Goal: Task Accomplishment & Management: Use online tool/utility

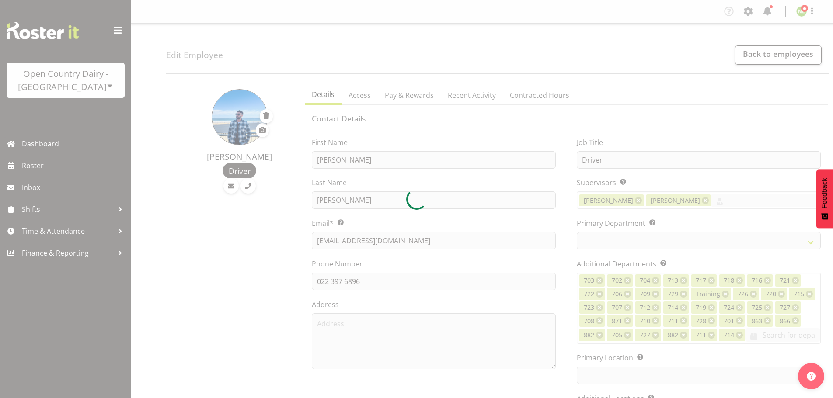
select select "TimelineWeek"
select select
select select "1054"
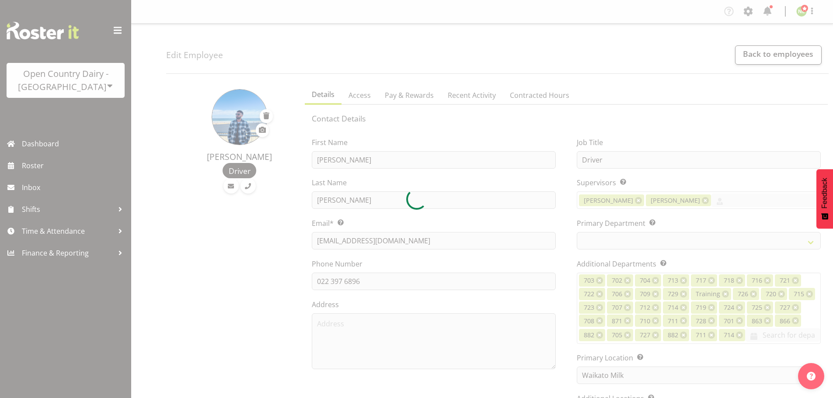
select select
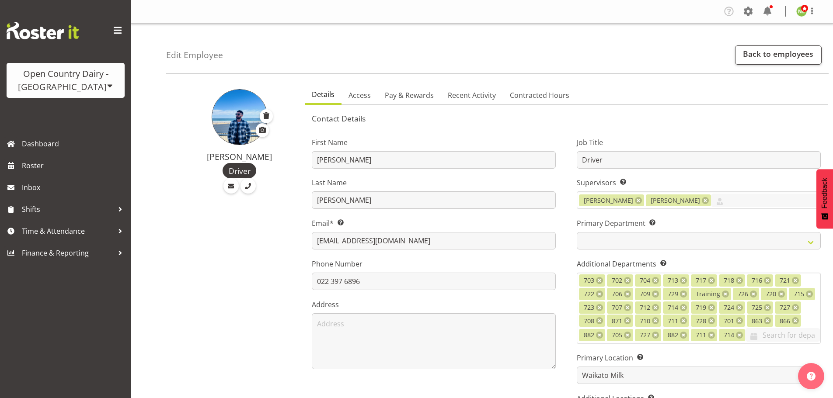
click at [75, 80] on div "Open Country Dairy - [GEOGRAPHIC_DATA]" at bounding box center [65, 80] width 101 height 26
click at [68, 107] on link "Open Country Dairy - [GEOGRAPHIC_DATA]" at bounding box center [91, 111] width 169 height 16
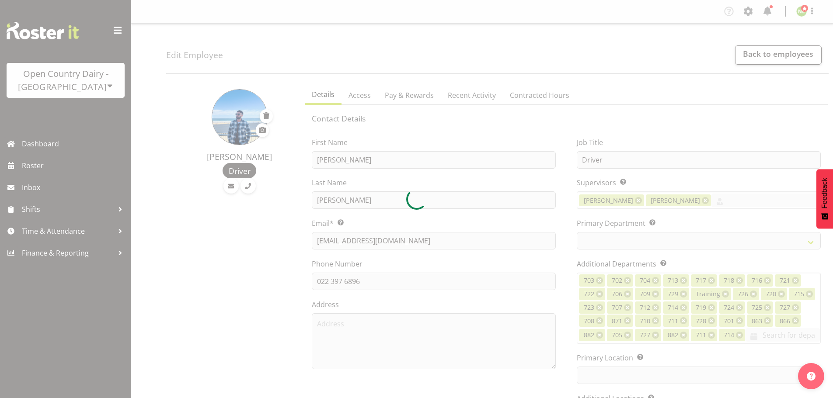
select select "TimelineWeek"
select select
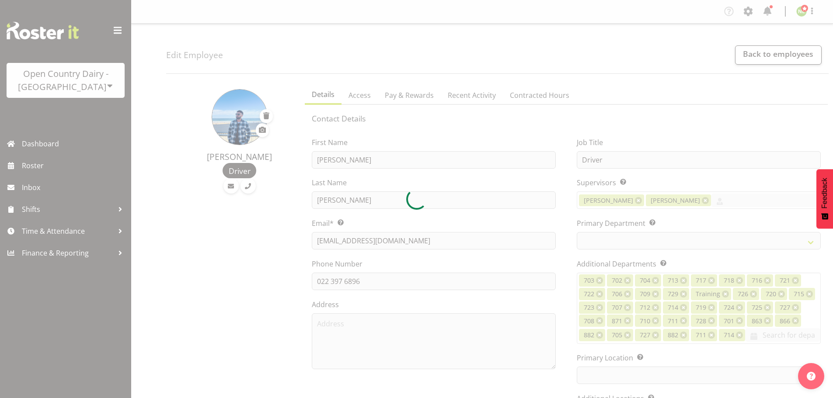
select select
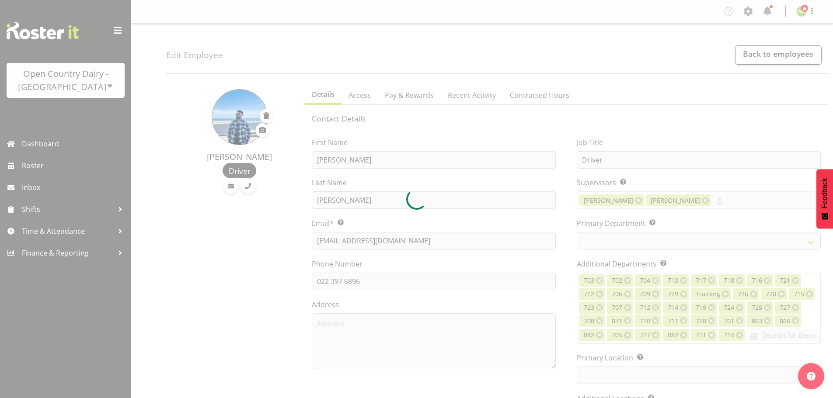
select select
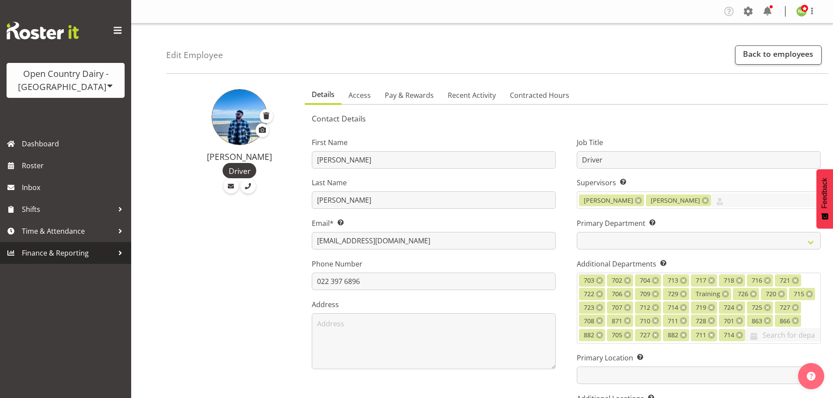
click at [75, 249] on span "Finance & Reporting" at bounding box center [68, 253] width 92 height 13
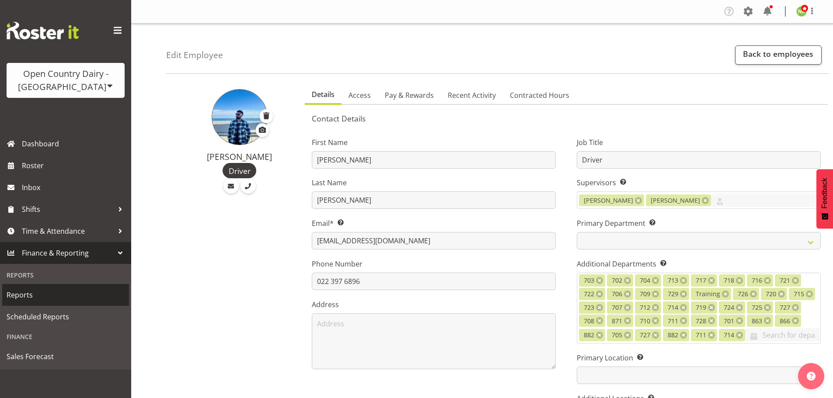
click at [42, 300] on span "Reports" at bounding box center [66, 295] width 118 height 13
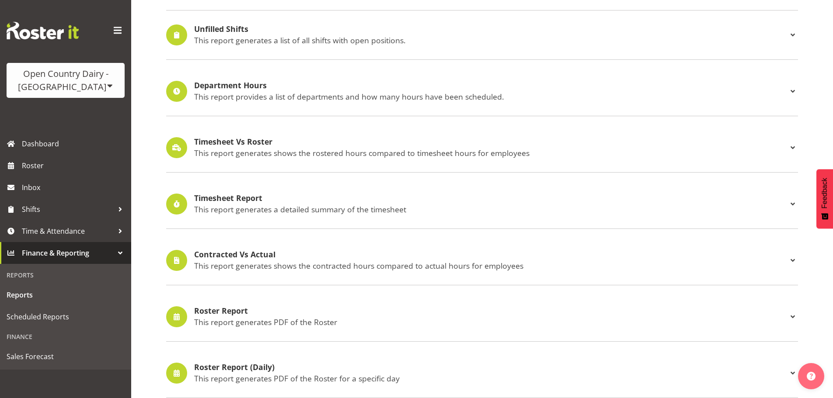
scroll to position [131, 0]
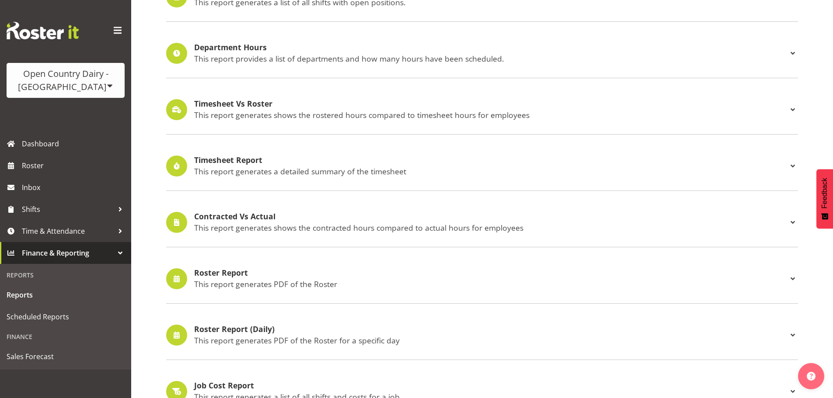
click at [246, 334] on h4 "Roster Report (Daily)" at bounding box center [490, 329] width 593 height 9
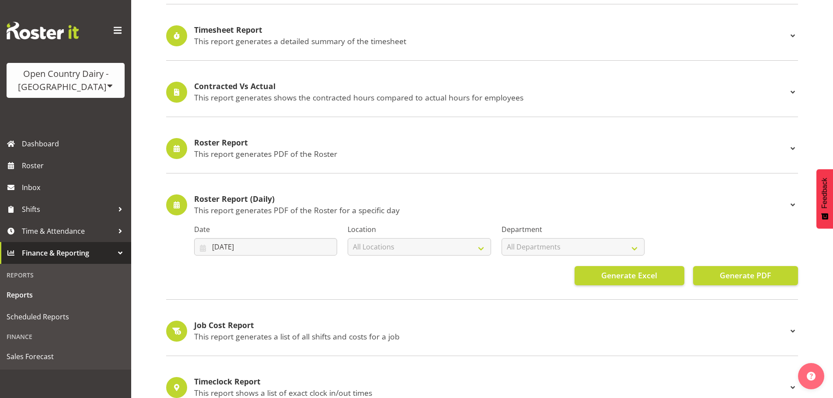
scroll to position [262, 0]
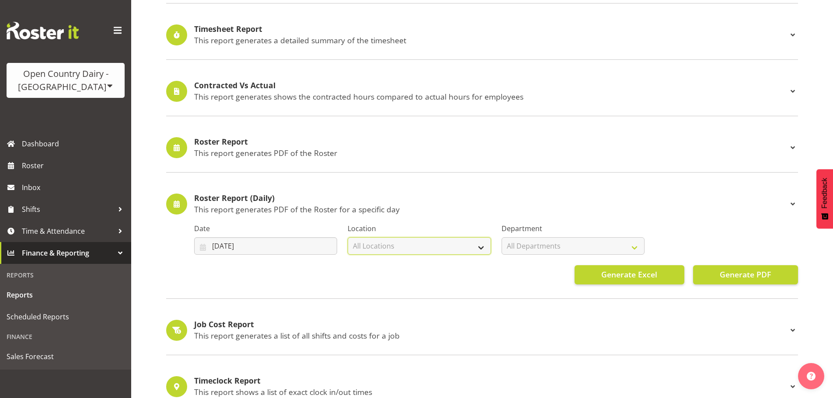
click at [416, 250] on select "All Locations Awarua Milk Awarua Office Freight Horotiu office [GEOGRAPHIC_DATA…" at bounding box center [419, 245] width 143 height 17
drag, startPoint x: 528, startPoint y: 300, endPoint x: 551, endPoint y: 295, distance: 24.3
click at [530, 299] on div "Unfilled Shifts This report generates a list of all shifts with open positions.…" at bounding box center [482, 211] width 632 height 740
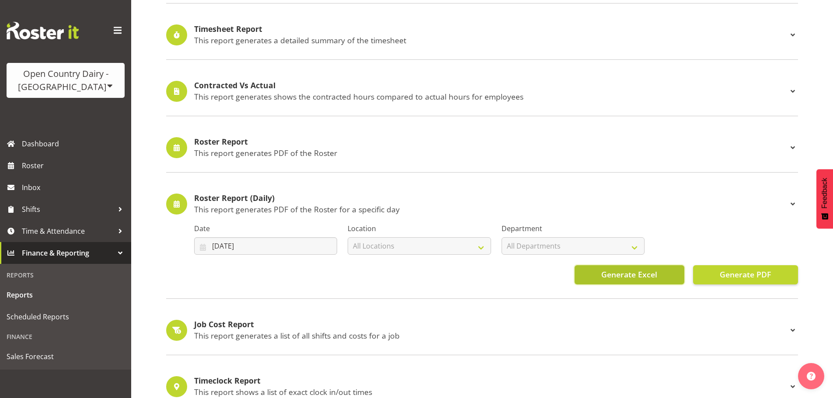
click at [651, 274] on span "Generate Excel" at bounding box center [629, 274] width 56 height 11
